Goal: Transaction & Acquisition: Download file/media

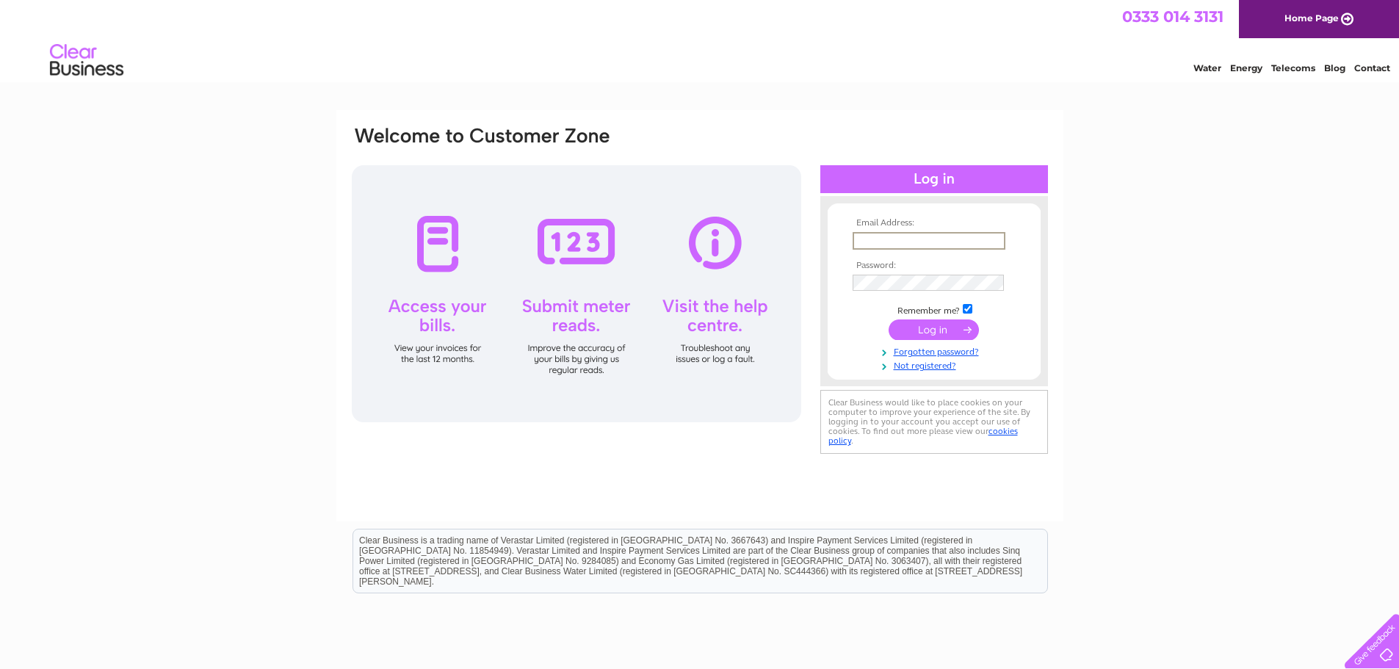
click at [867, 240] on input "text" at bounding box center [929, 241] width 153 height 18
paste input "paola@ultimate-insulation.co.uk"
type input "paola@ultimate-insulation.co.uk"
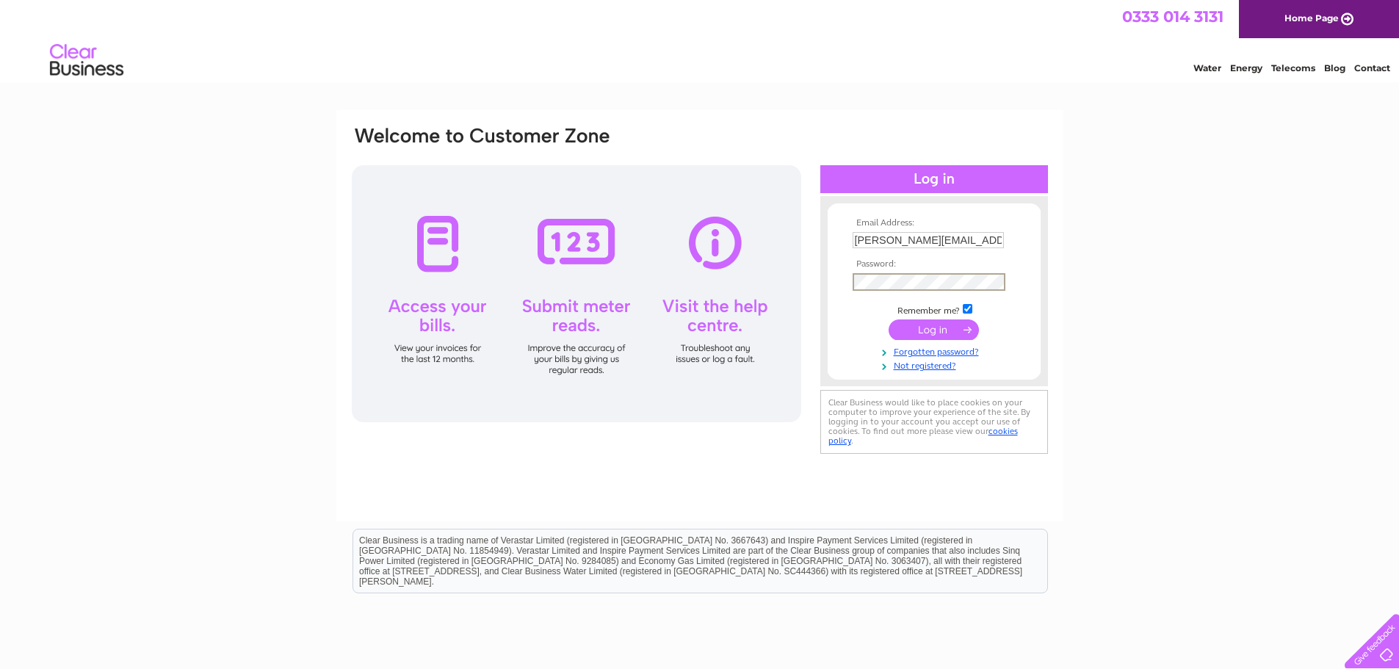
click at [938, 331] on input "submit" at bounding box center [934, 330] width 90 height 21
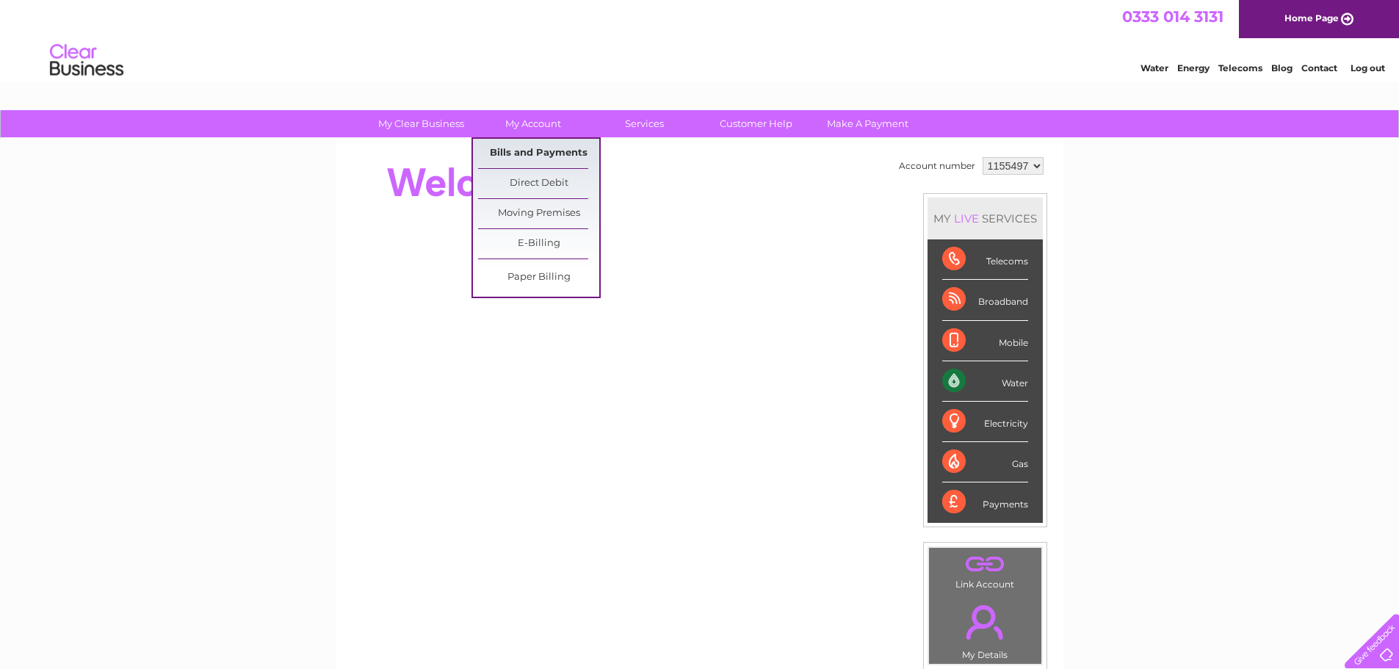
click at [538, 149] on link "Bills and Payments" at bounding box center [538, 153] width 121 height 29
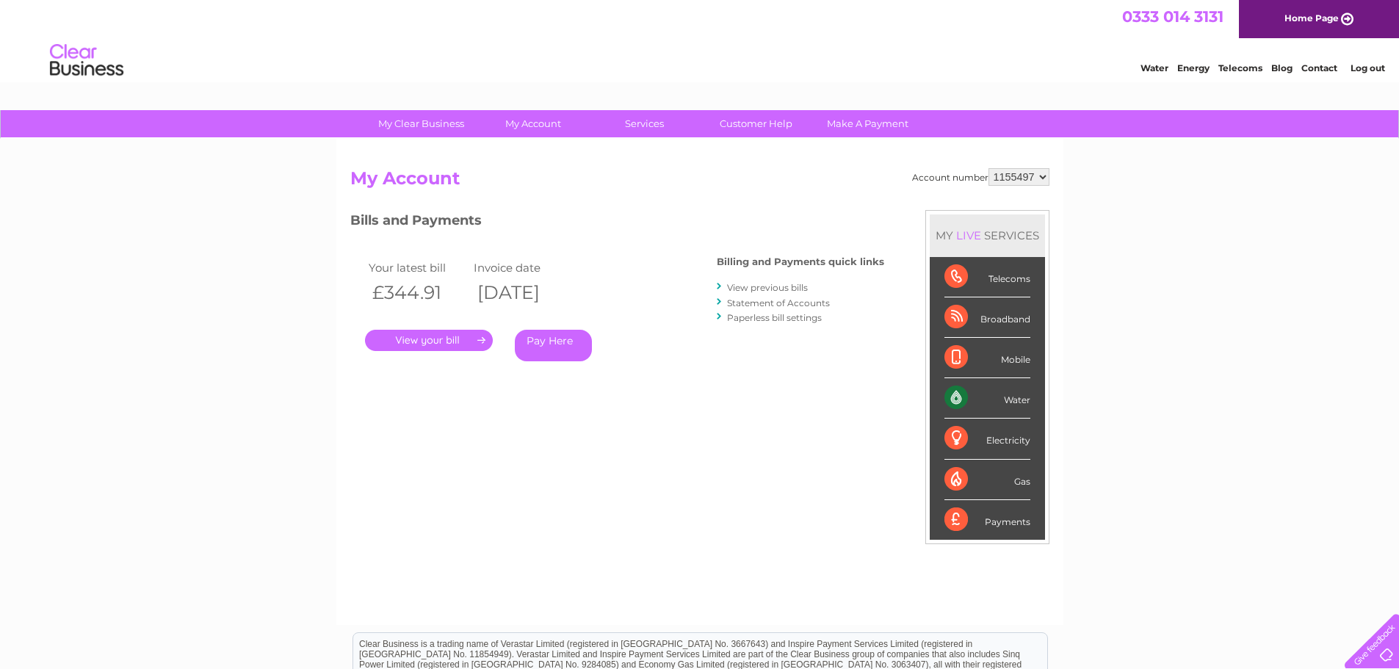
click at [757, 288] on link "View previous bills" at bounding box center [767, 287] width 81 height 11
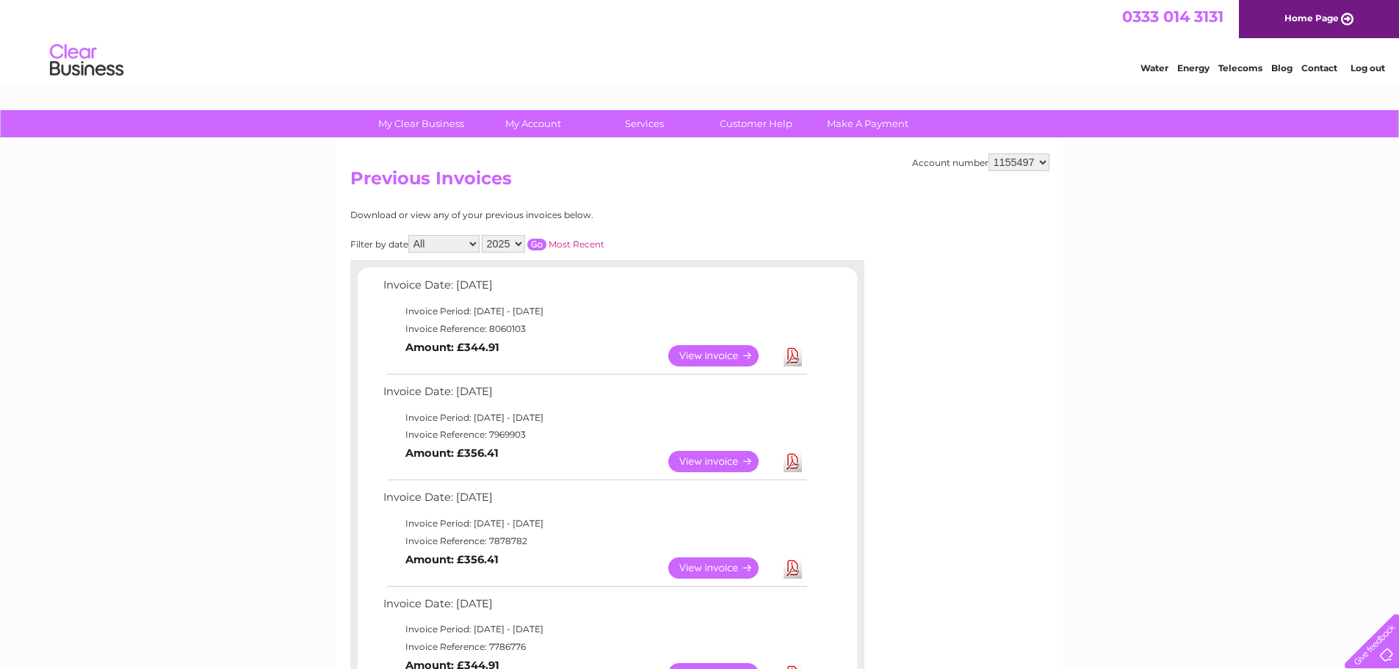
click at [796, 461] on link "Download" at bounding box center [793, 461] width 18 height 21
click at [795, 354] on link "Download" at bounding box center [793, 355] width 18 height 21
click at [1042, 160] on select "1155497 1155504 1155508 1155510" at bounding box center [1019, 163] width 61 height 18
select select "1155504"
click at [990, 154] on select "1155497 1155504 1155508 1155510" at bounding box center [1019, 163] width 61 height 18
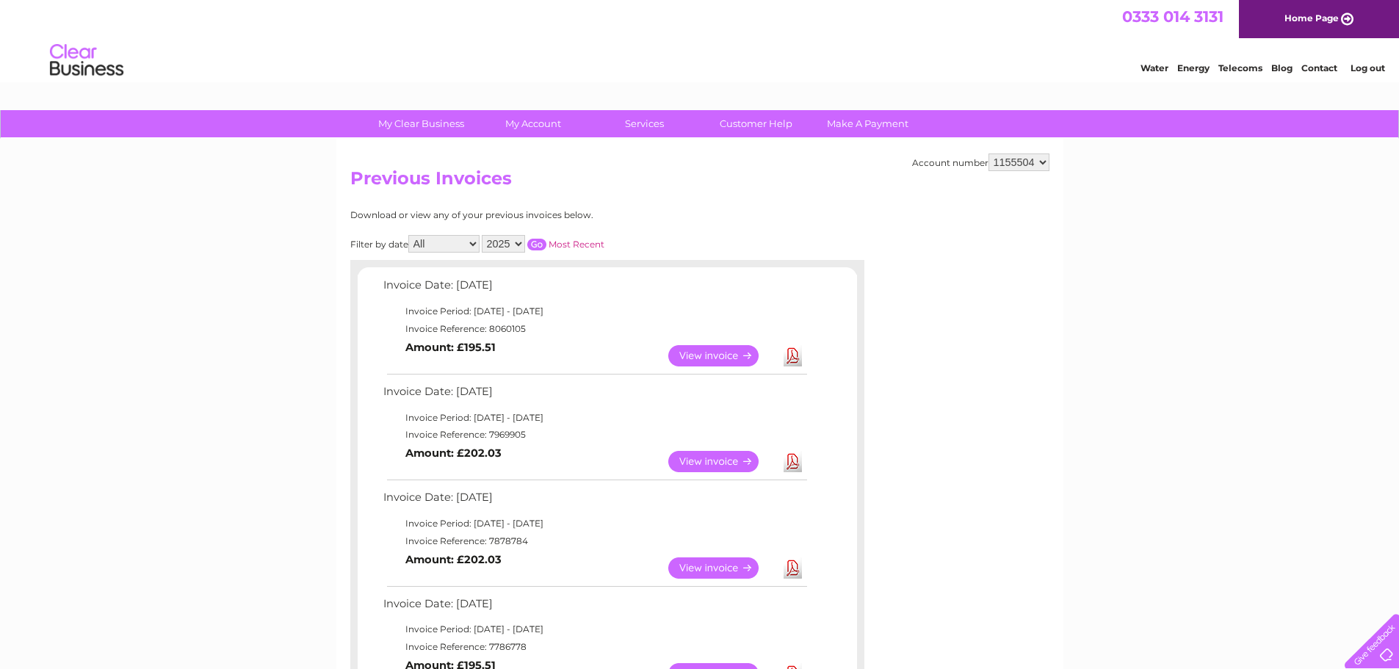
click at [792, 460] on link "Download" at bounding box center [793, 461] width 18 height 21
click at [787, 350] on link "Download" at bounding box center [793, 355] width 18 height 21
click at [1044, 161] on select "1155497 1155504 1155508 1155510" at bounding box center [1019, 163] width 61 height 18
select select "1155508"
click at [990, 154] on select "1155497 1155504 1155508 1155510" at bounding box center [1019, 163] width 61 height 18
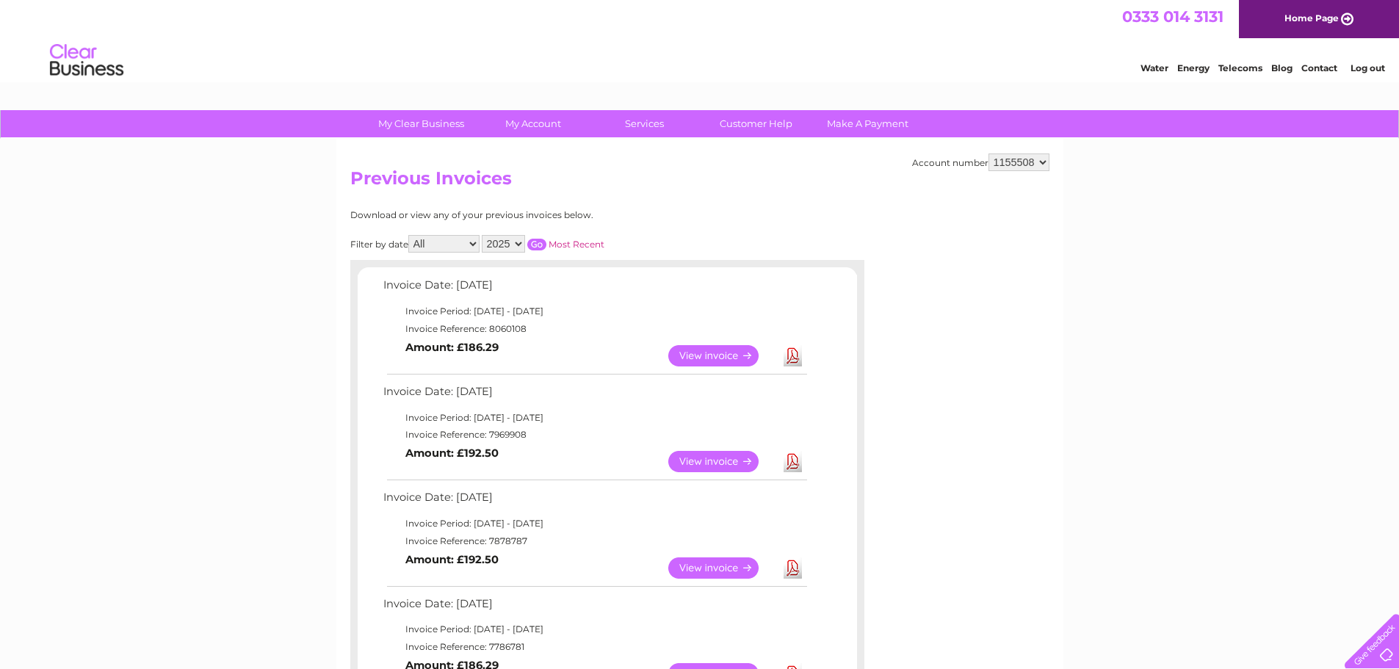
click at [788, 461] on link "Download" at bounding box center [793, 461] width 18 height 21
click at [792, 353] on link "Download" at bounding box center [793, 355] width 18 height 21
